Goal: Navigation & Orientation: Go to known website

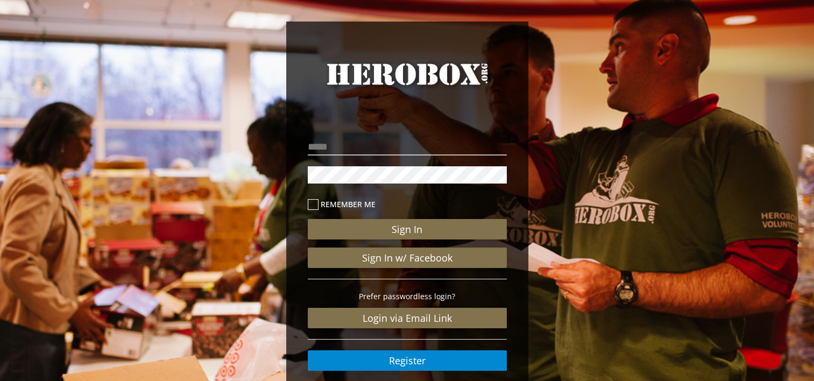
click at [398, 65] on link "HeroBox" at bounding box center [407, 84] width 199 height 50
click at [371, 81] on link "HeroBox" at bounding box center [407, 84] width 199 height 50
